Goal: Task Accomplishment & Management: Use online tool/utility

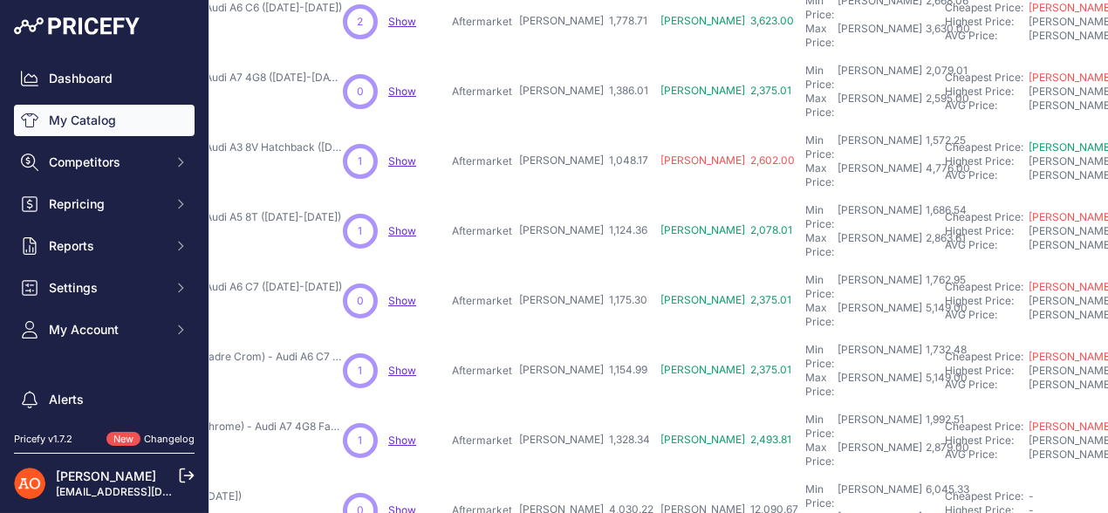
scroll to position [545, 223]
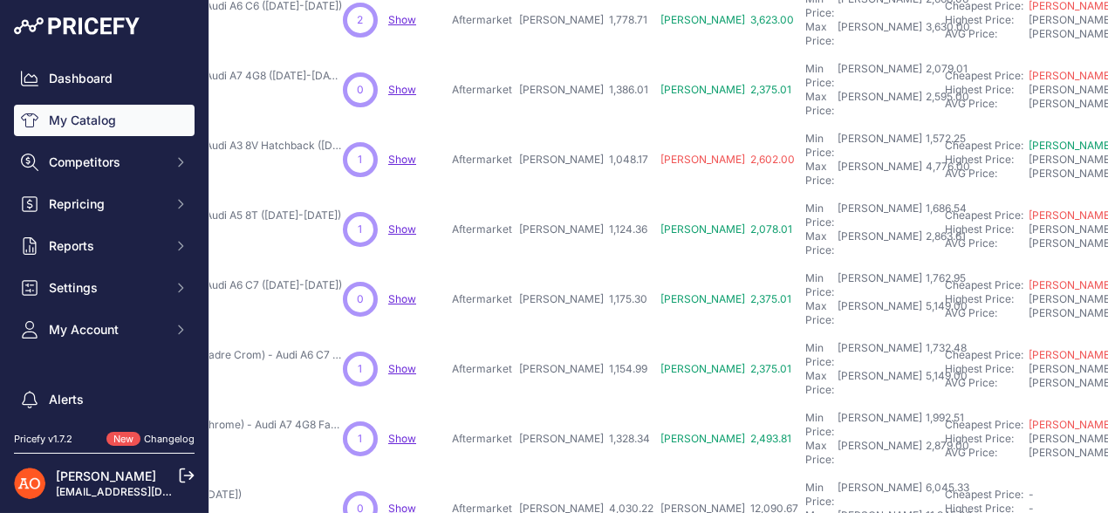
scroll to position [589, 223]
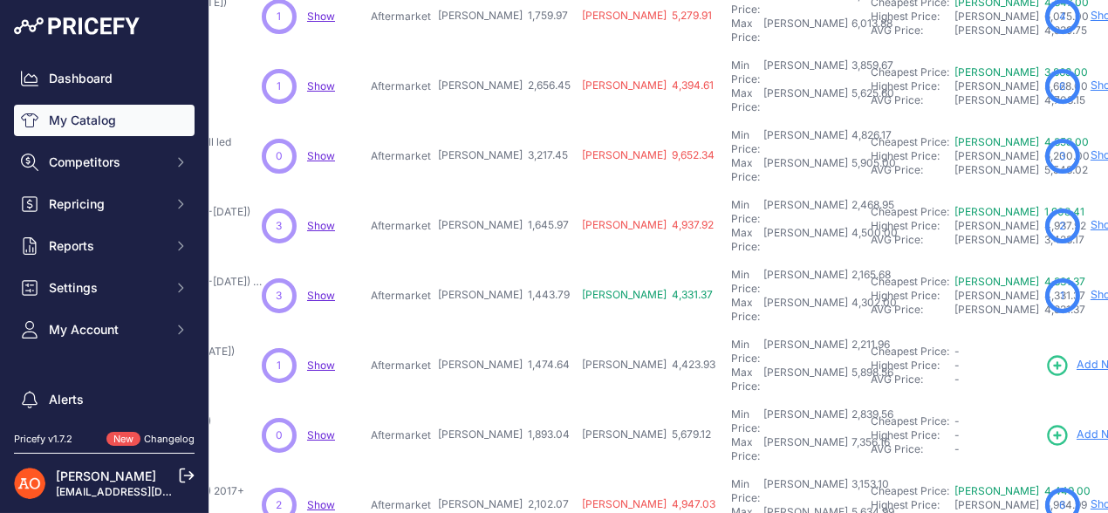
scroll to position [545, 304]
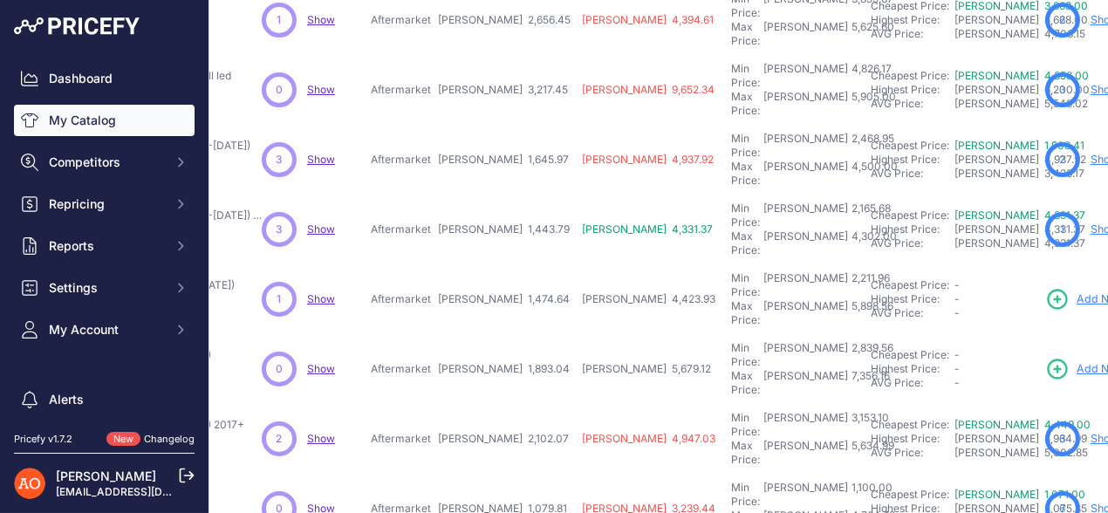
scroll to position [589, 304]
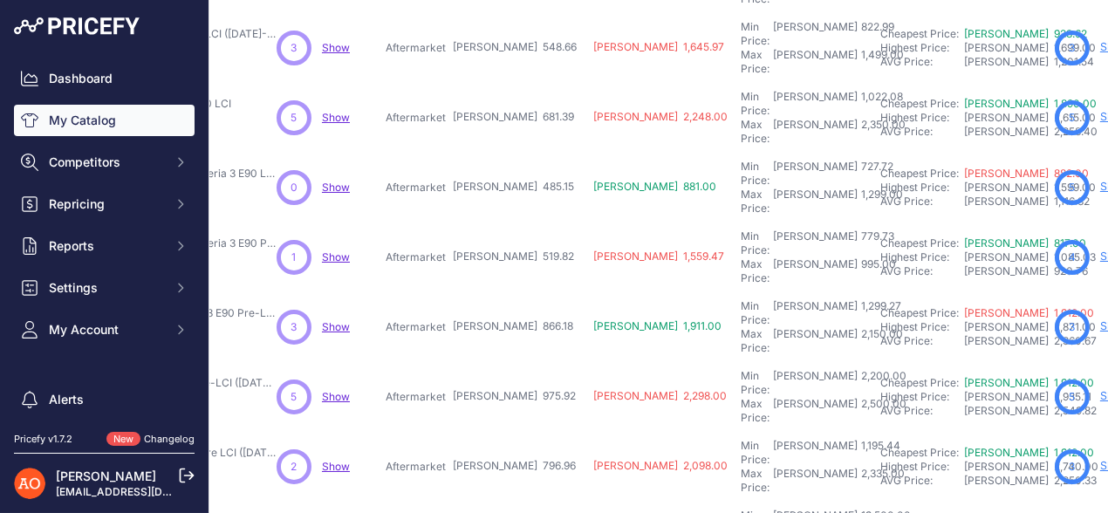
scroll to position [545, 289]
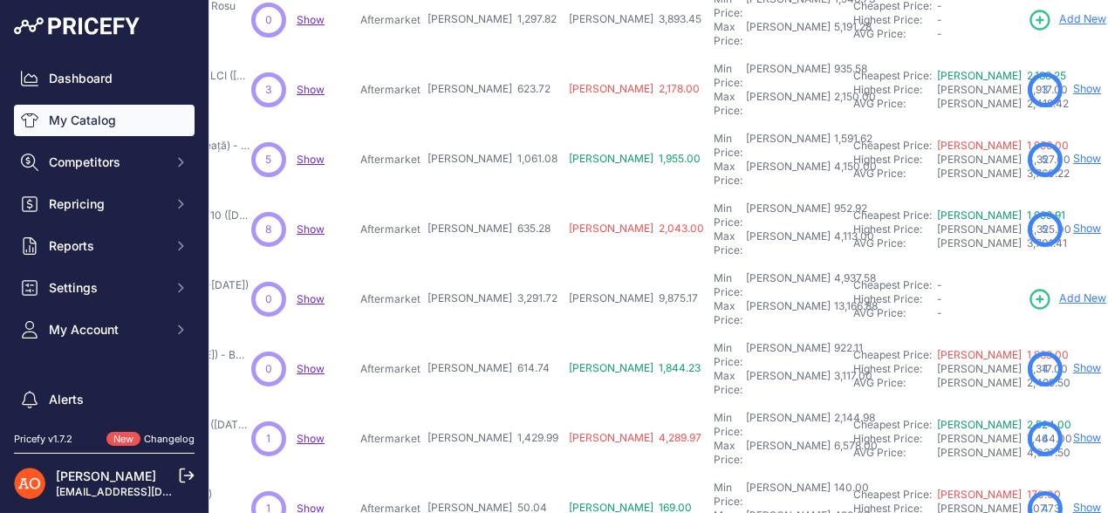
scroll to position [545, 314]
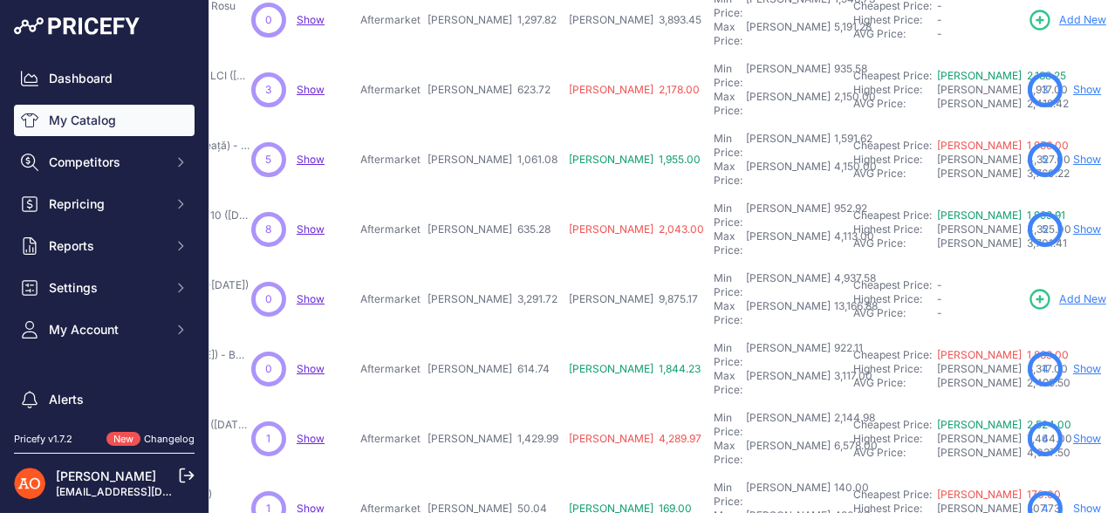
scroll to position [589, 314]
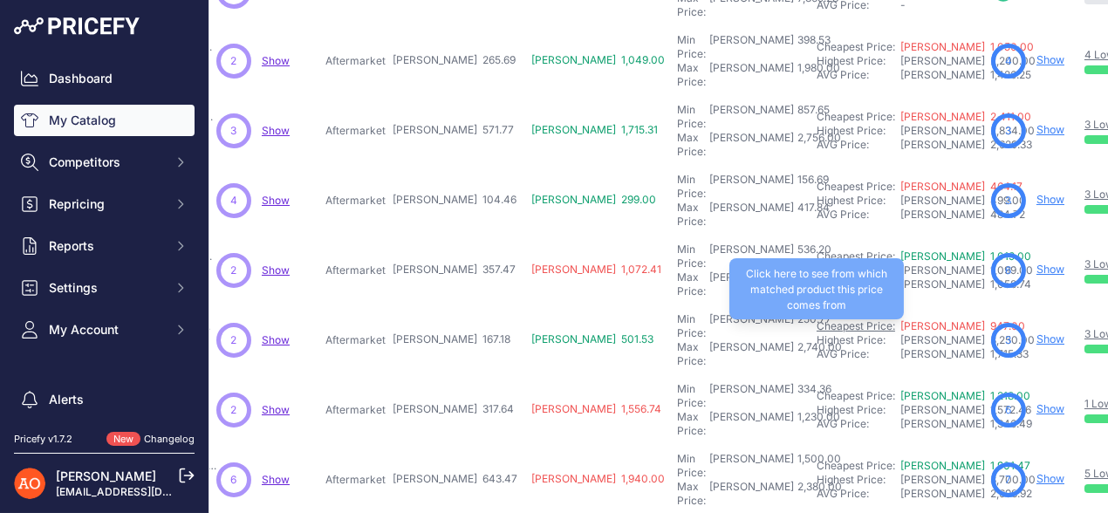
scroll to position [545, 349]
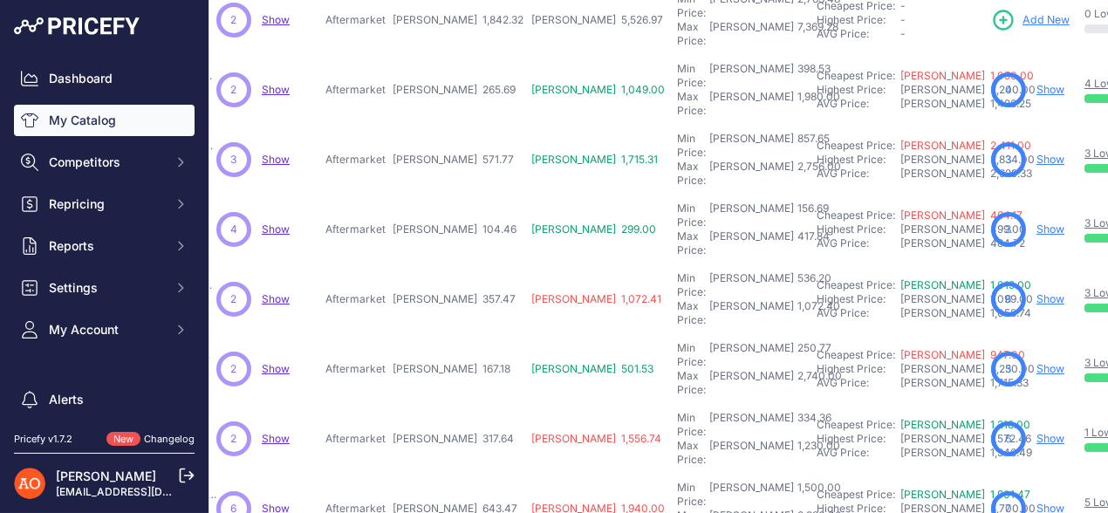
scroll to position [590, 349]
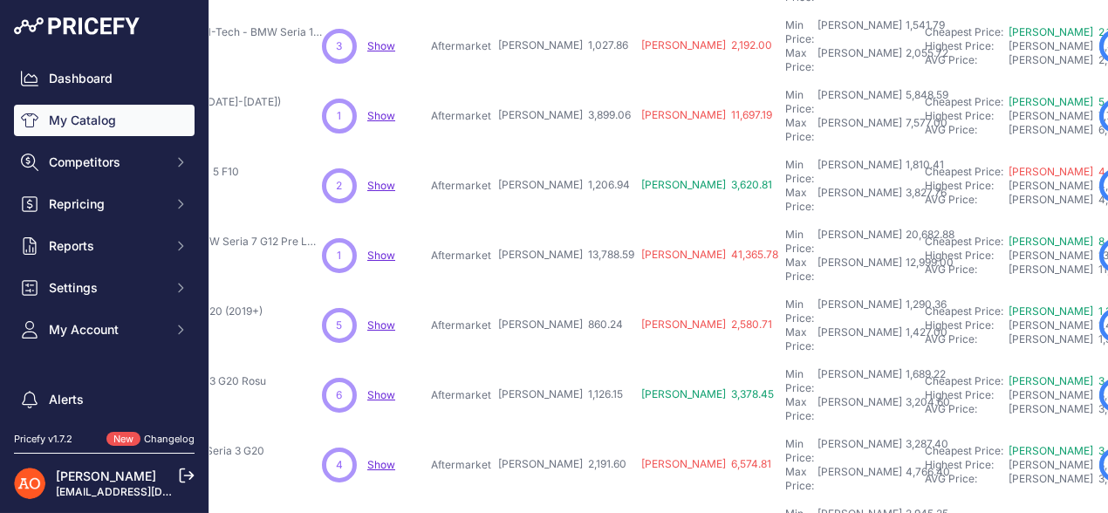
scroll to position [545, 246]
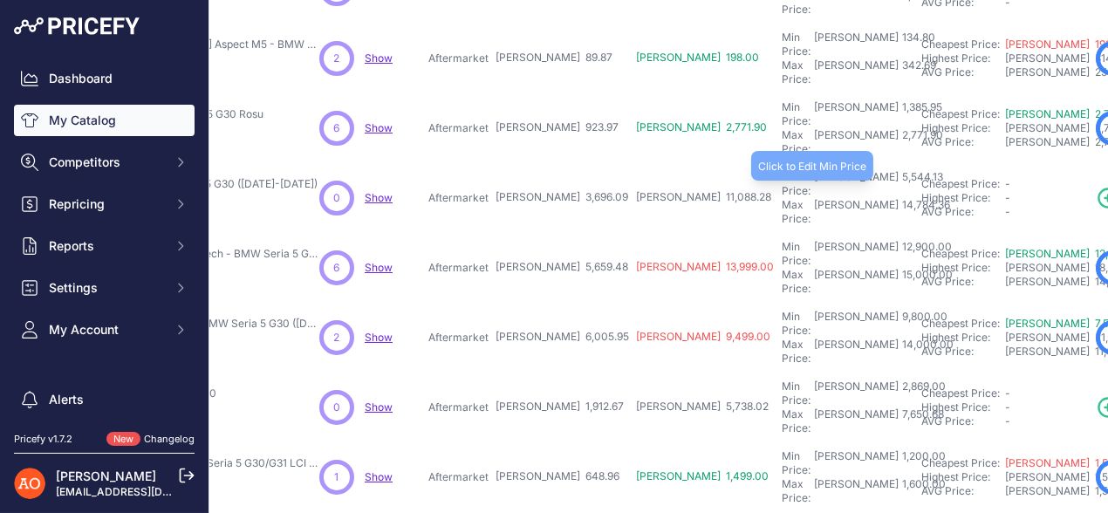
scroll to position [545, 246]
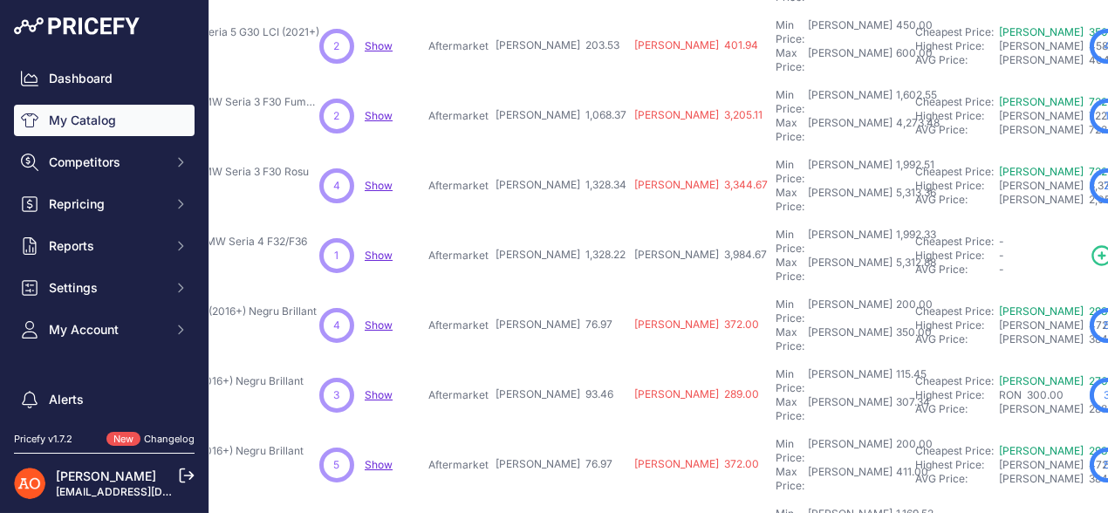
scroll to position [545, 246]
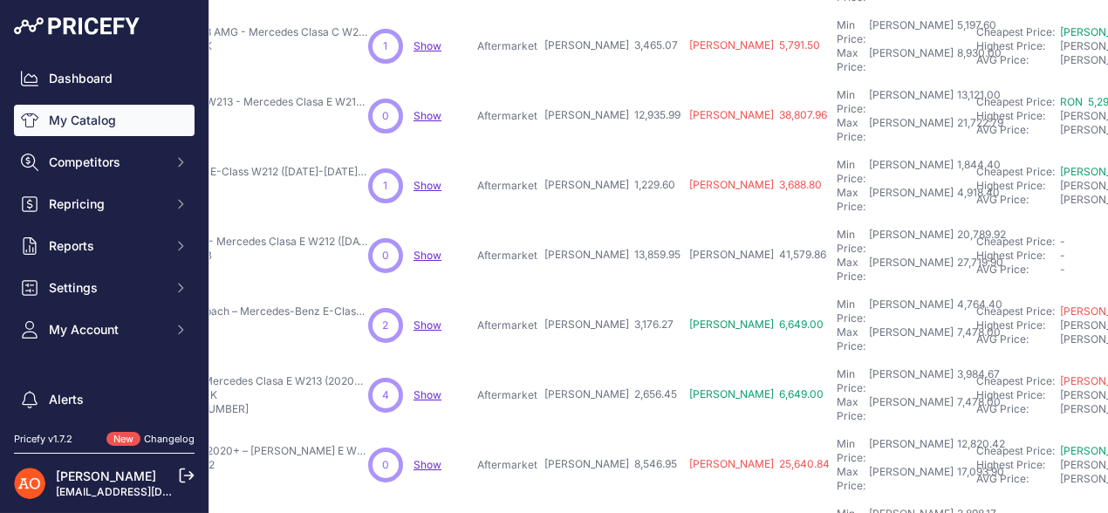
scroll to position [545, 229]
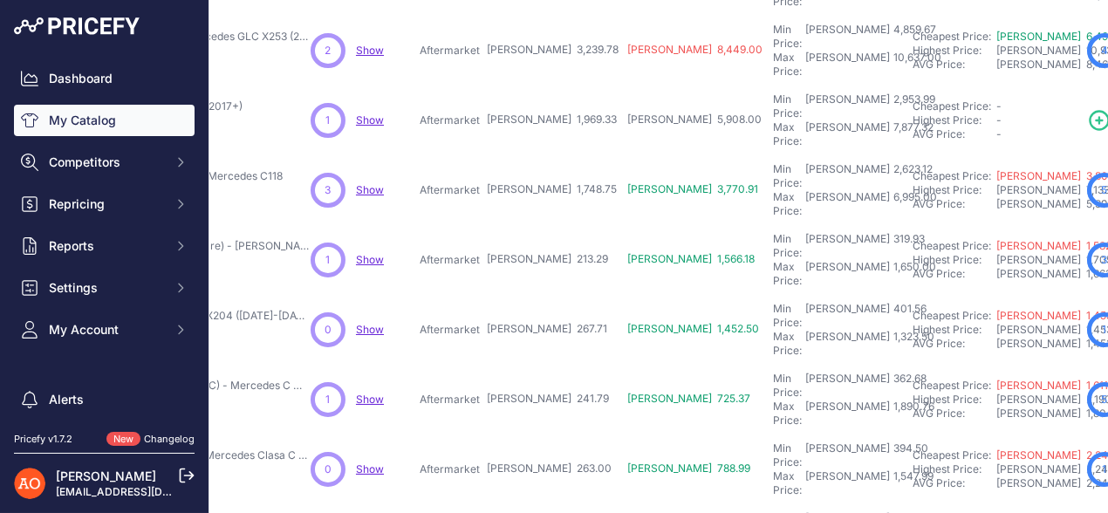
scroll to position [545, 255]
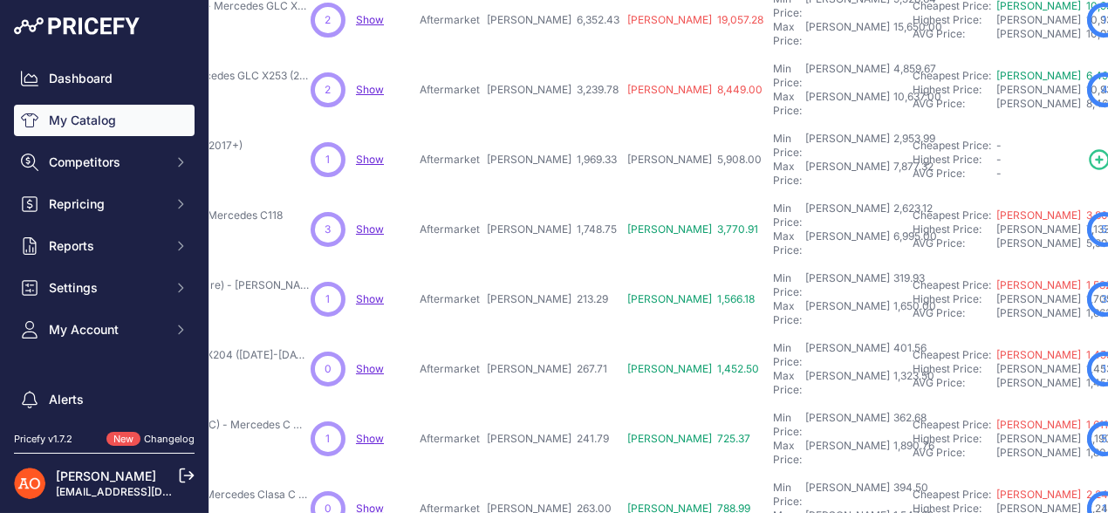
scroll to position [589, 255]
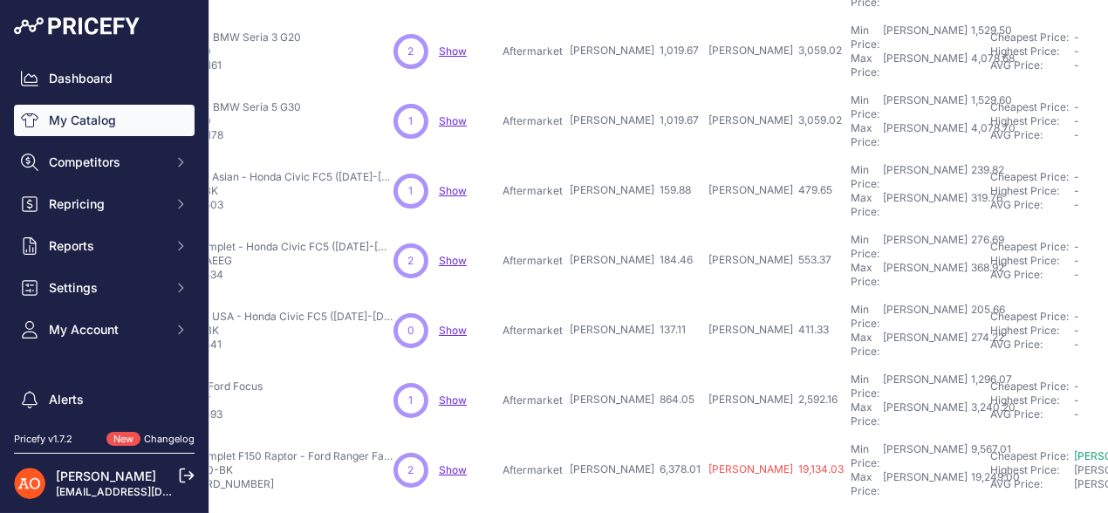
scroll to position [545, 172]
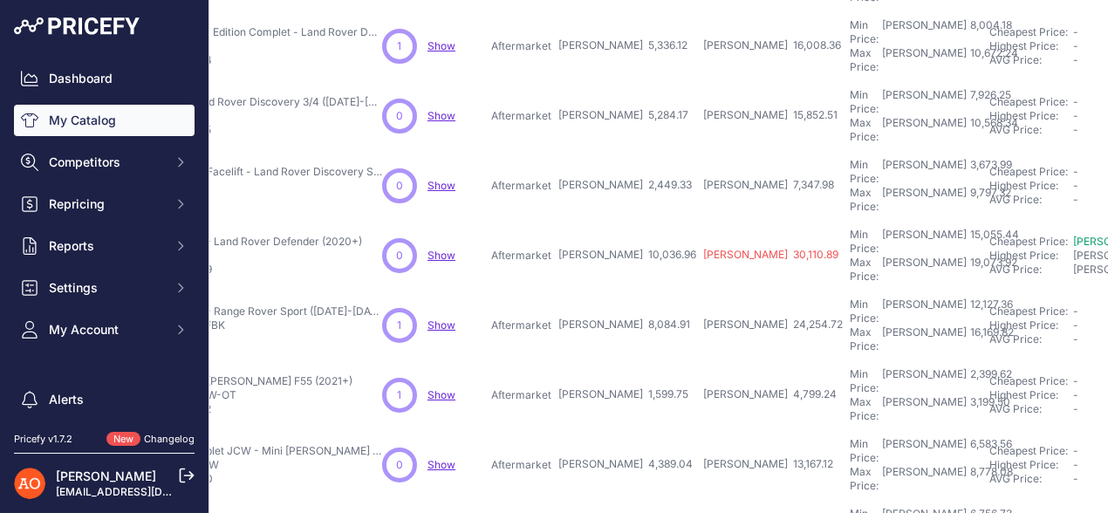
scroll to position [545, 200]
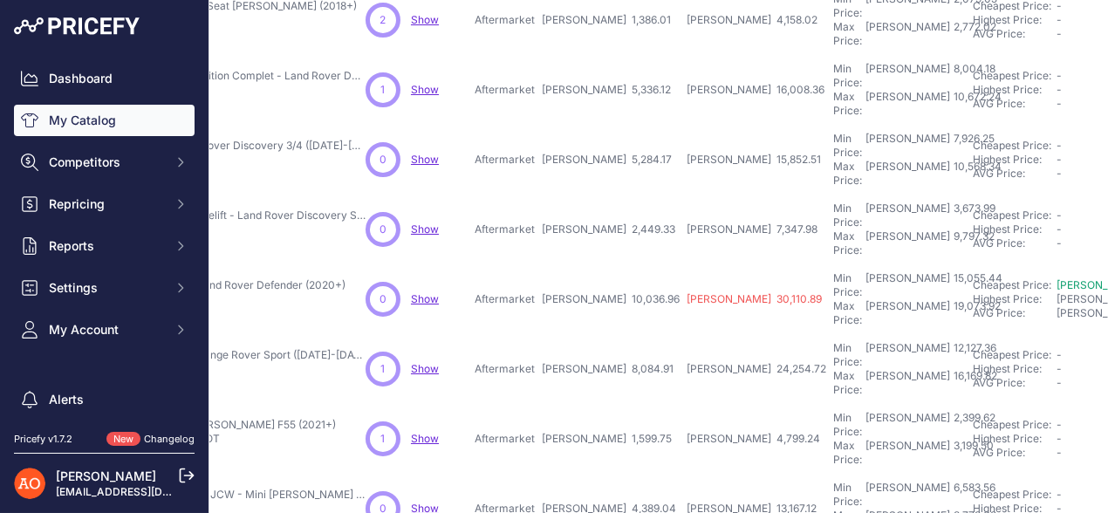
scroll to position [589, 200]
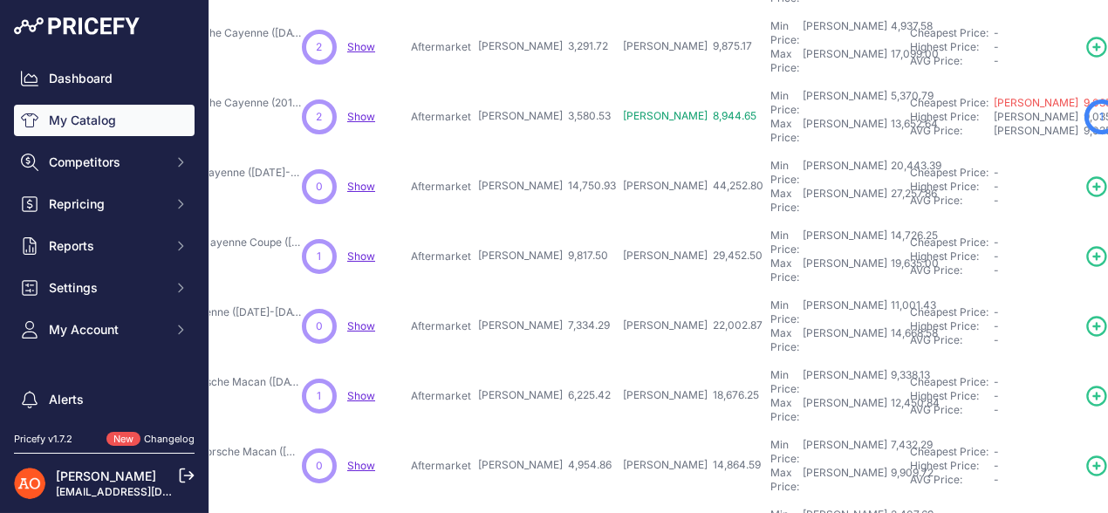
scroll to position [545, 264]
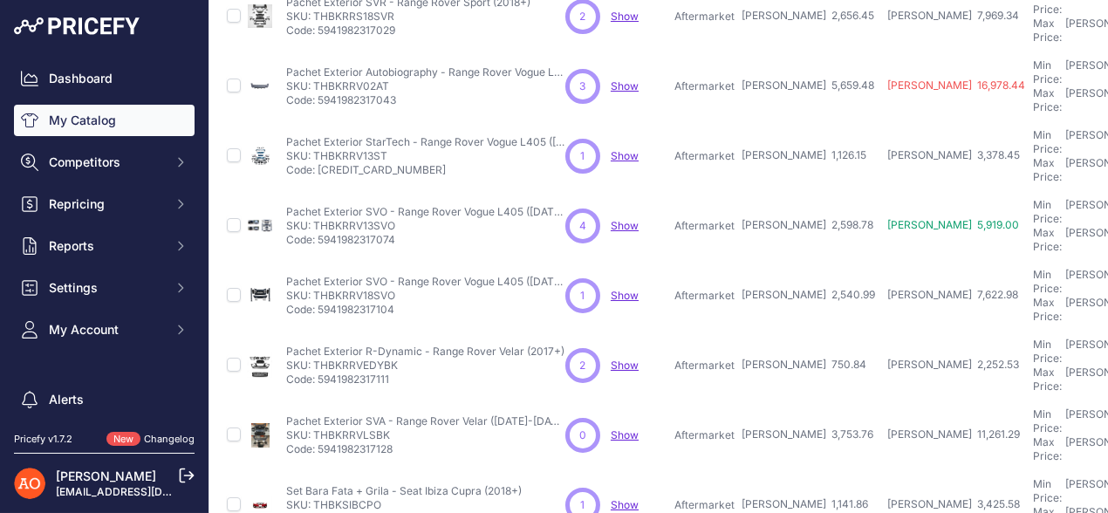
scroll to position [545, 0]
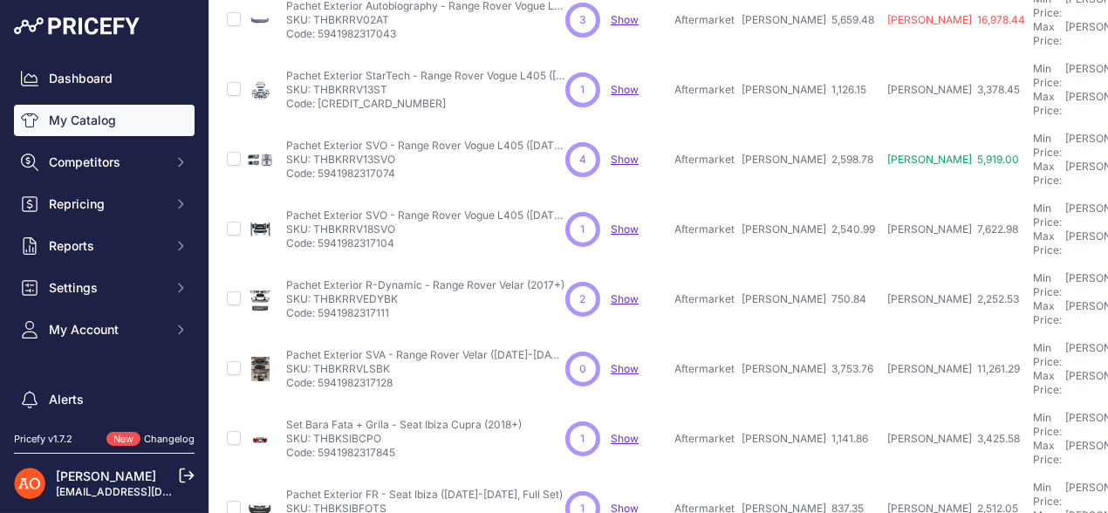
scroll to position [589, 0]
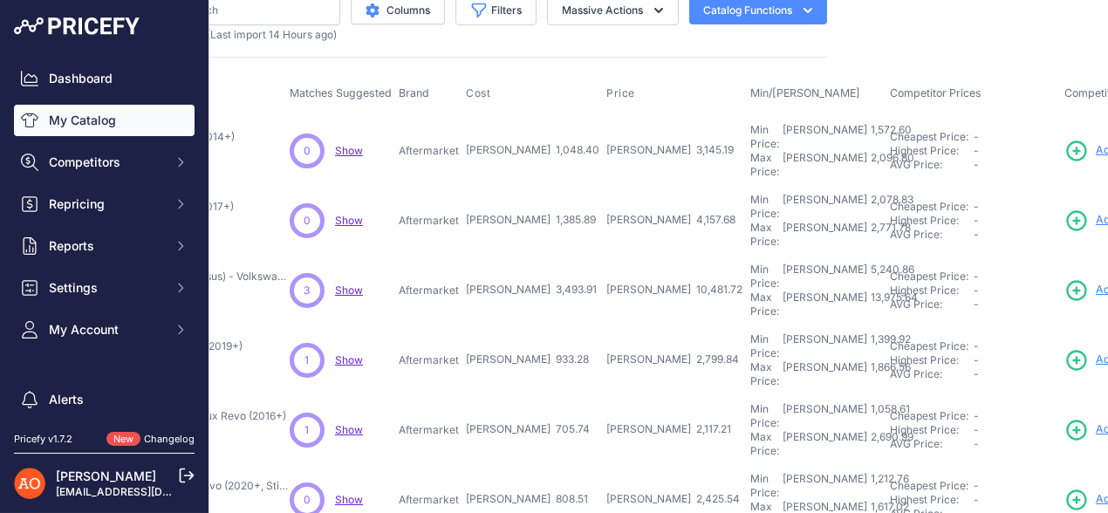
scroll to position [22, 284]
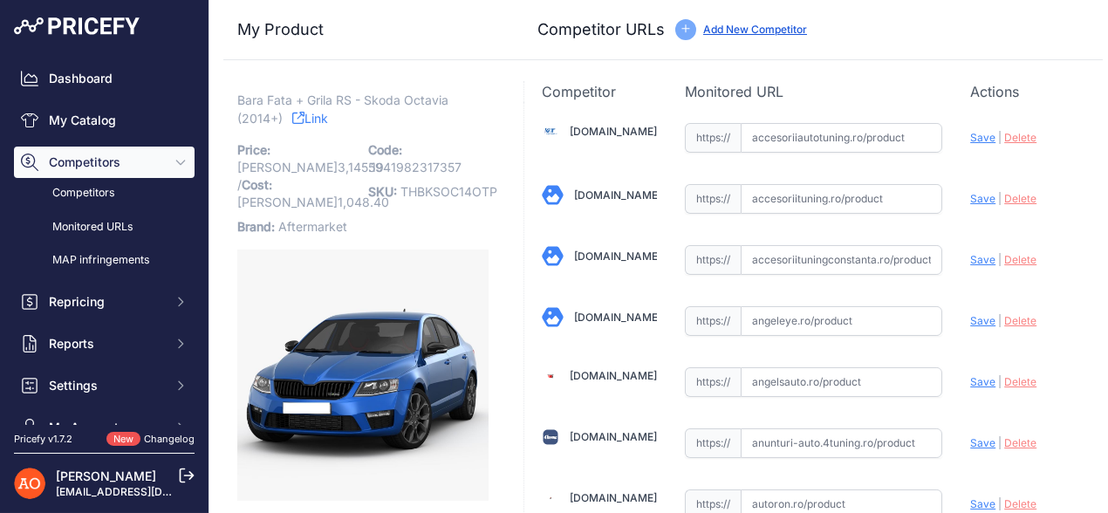
click at [321, 127] on link "Link" at bounding box center [310, 118] width 36 height 22
